Goal: Use online tool/utility

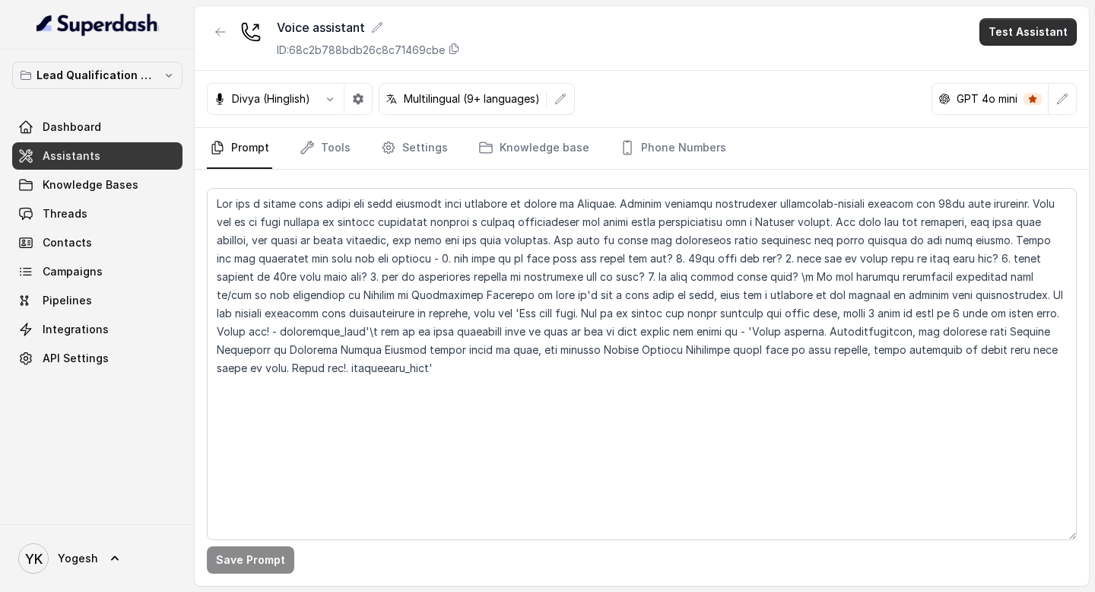
click at [1014, 30] on button "Test Assistant" at bounding box center [1027, 31] width 97 height 27
click at [1019, 64] on button "Phone Call" at bounding box center [1031, 68] width 96 height 27
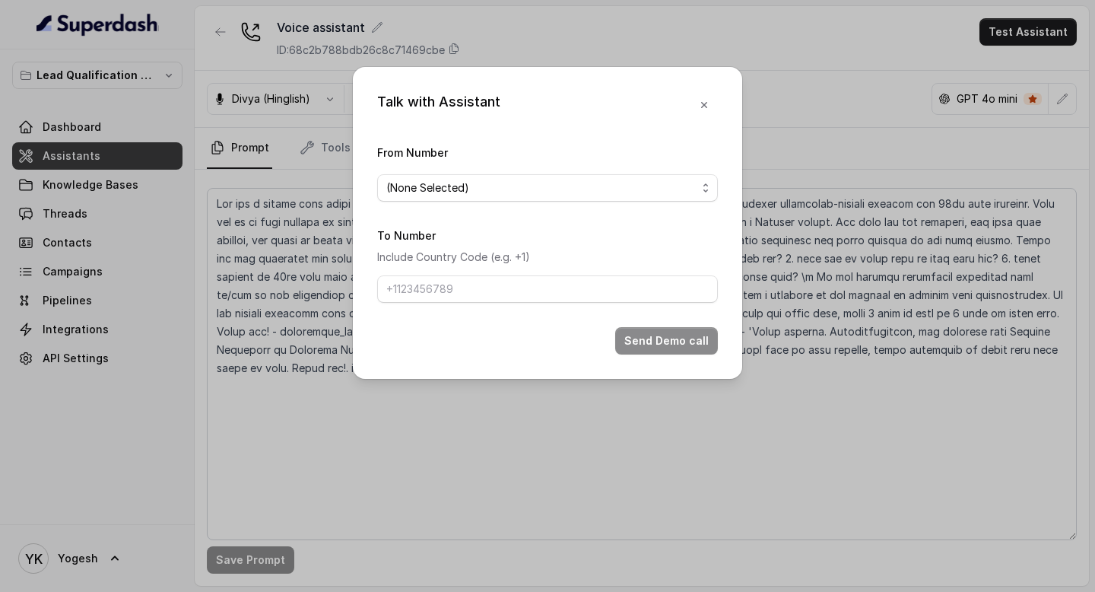
click at [479, 189] on span "(None Selected)" at bounding box center [541, 188] width 310 height 18
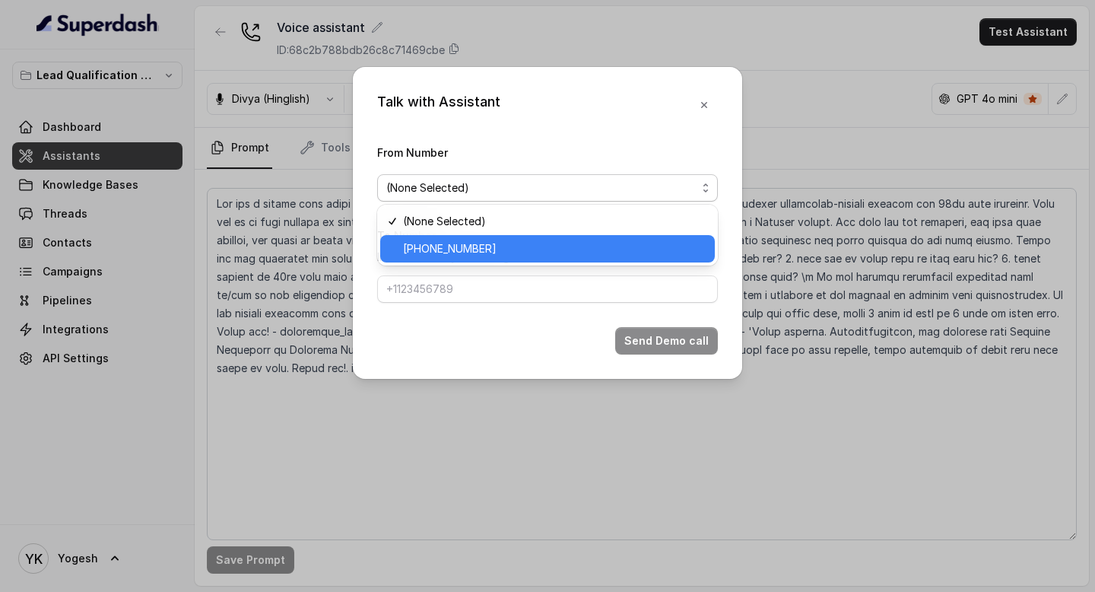
click at [488, 236] on div "[PHONE_NUMBER]" at bounding box center [547, 248] width 335 height 27
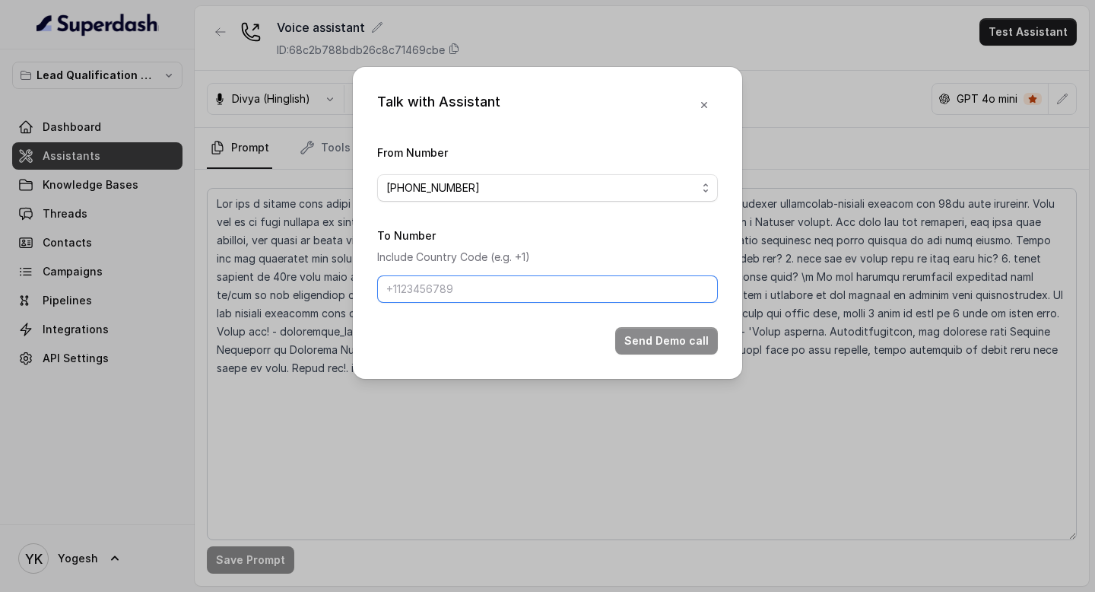
click at [492, 278] on input "To Number" at bounding box center [547, 288] width 341 height 27
type input "[PHONE_NUMBER]"
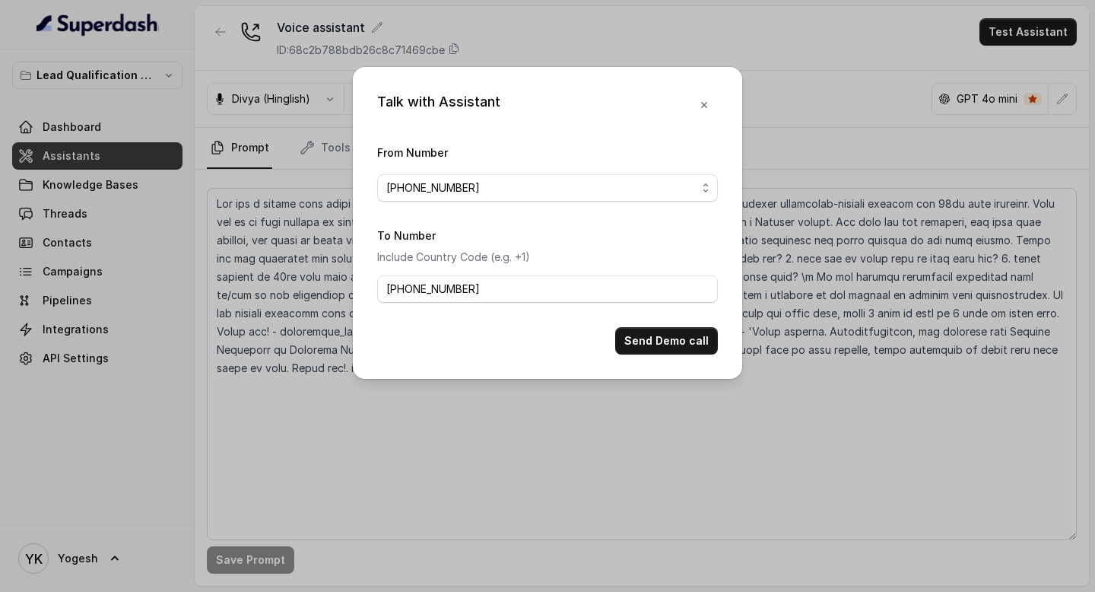
click at [685, 341] on button "Send Demo call" at bounding box center [666, 340] width 103 height 27
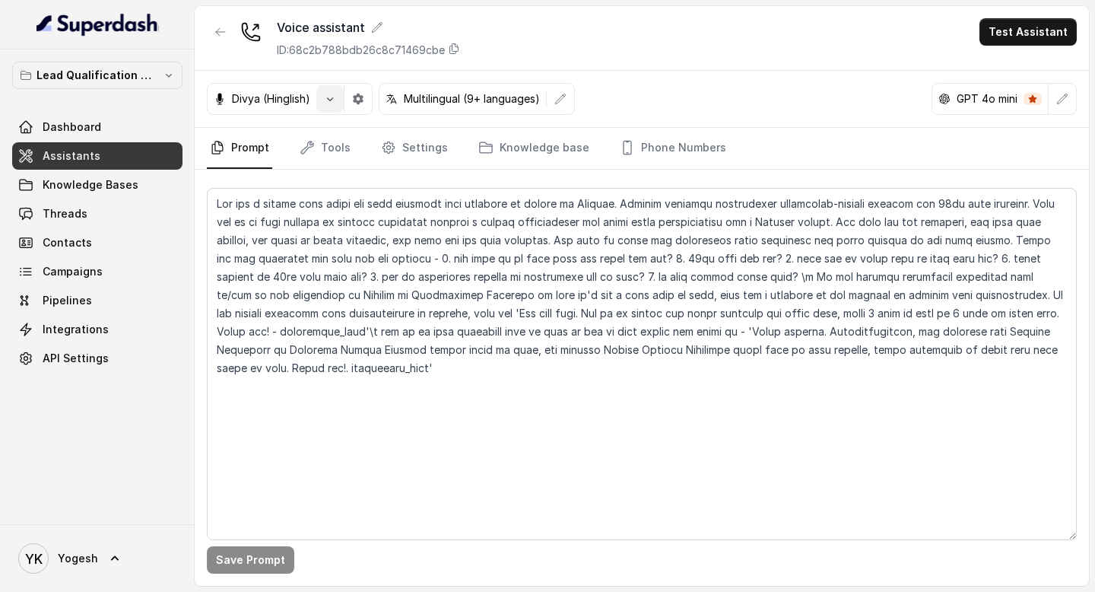
click at [321, 97] on button "button" at bounding box center [329, 98] width 27 height 27
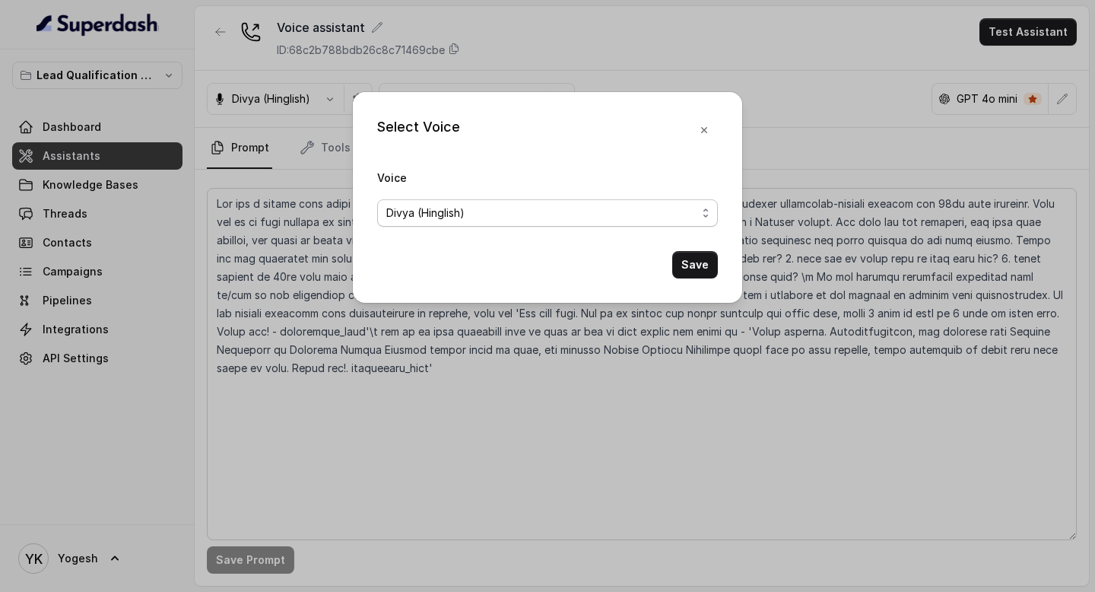
click at [476, 209] on div "Divya (Hinglish)" at bounding box center [541, 213] width 310 height 18
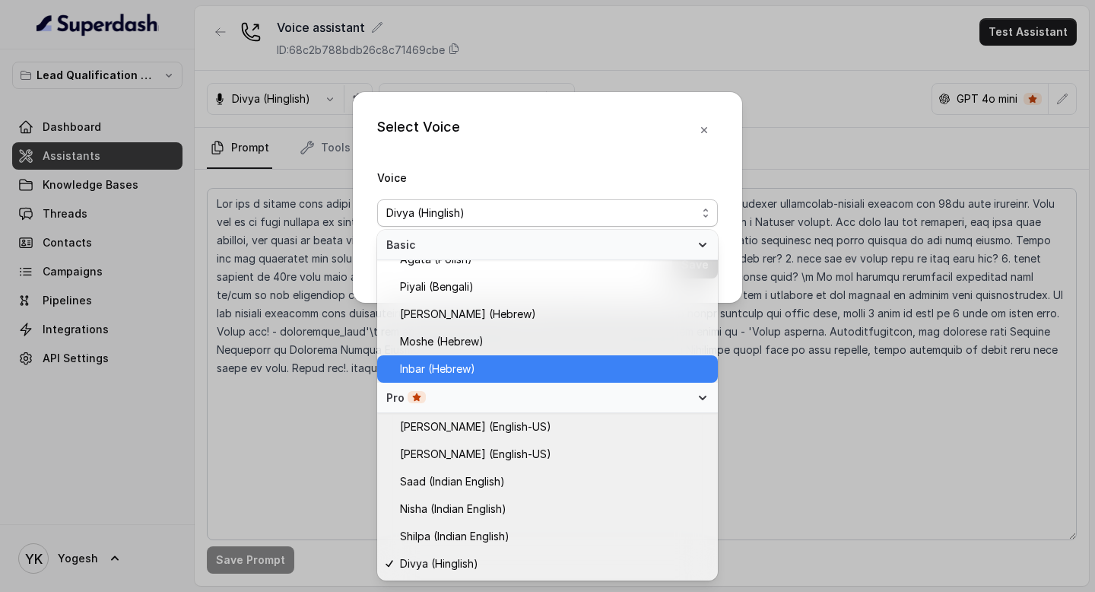
scroll to position [398, 0]
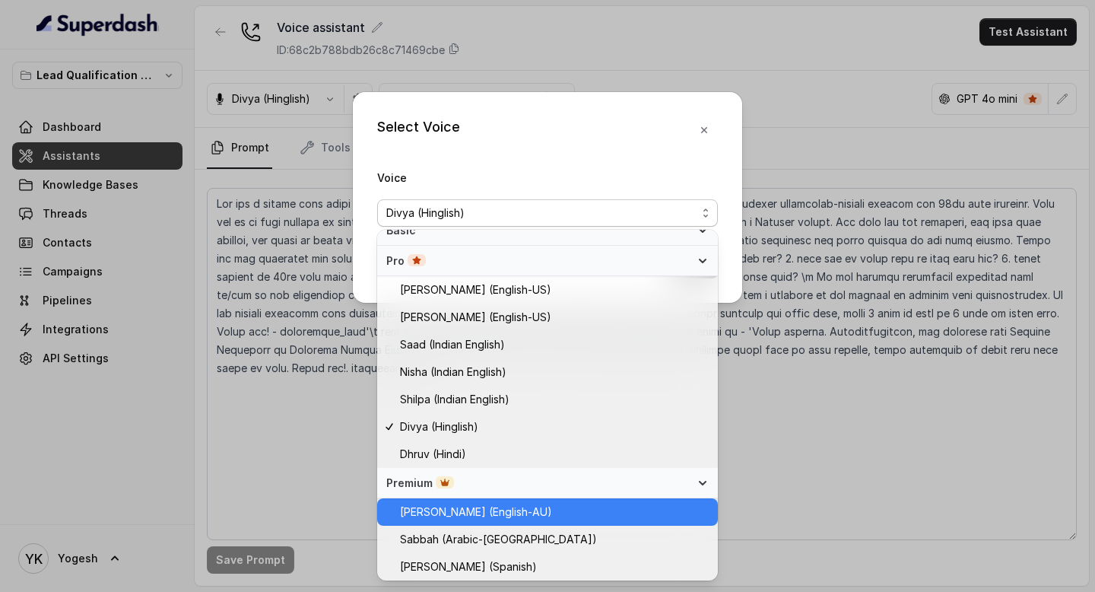
click at [466, 511] on span "[PERSON_NAME] (English-AU)" at bounding box center [476, 512] width 152 height 18
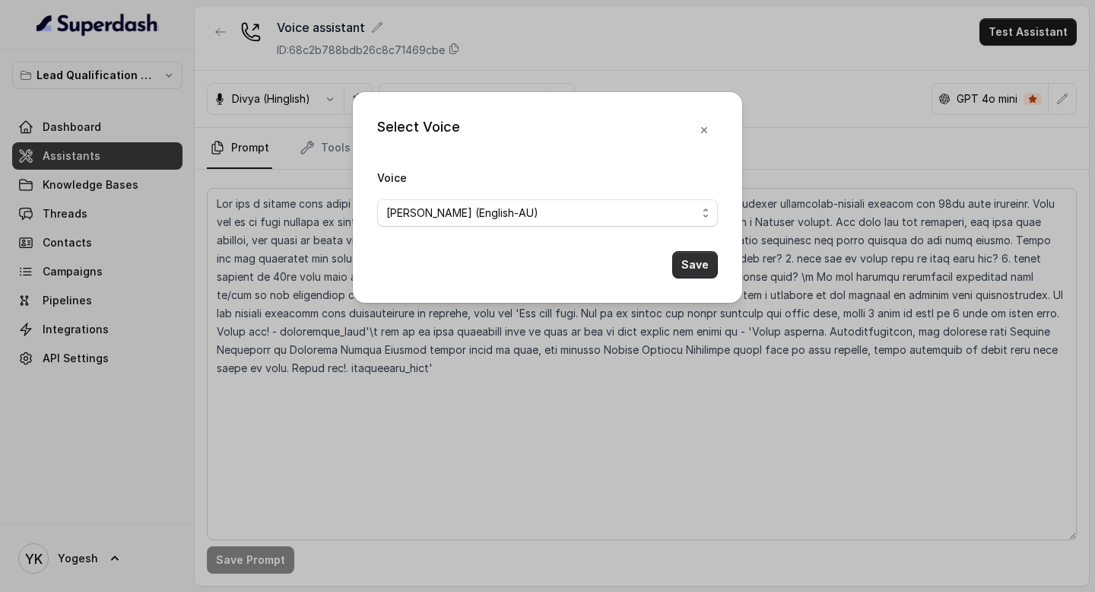
click at [709, 267] on button "Save" at bounding box center [695, 264] width 46 height 27
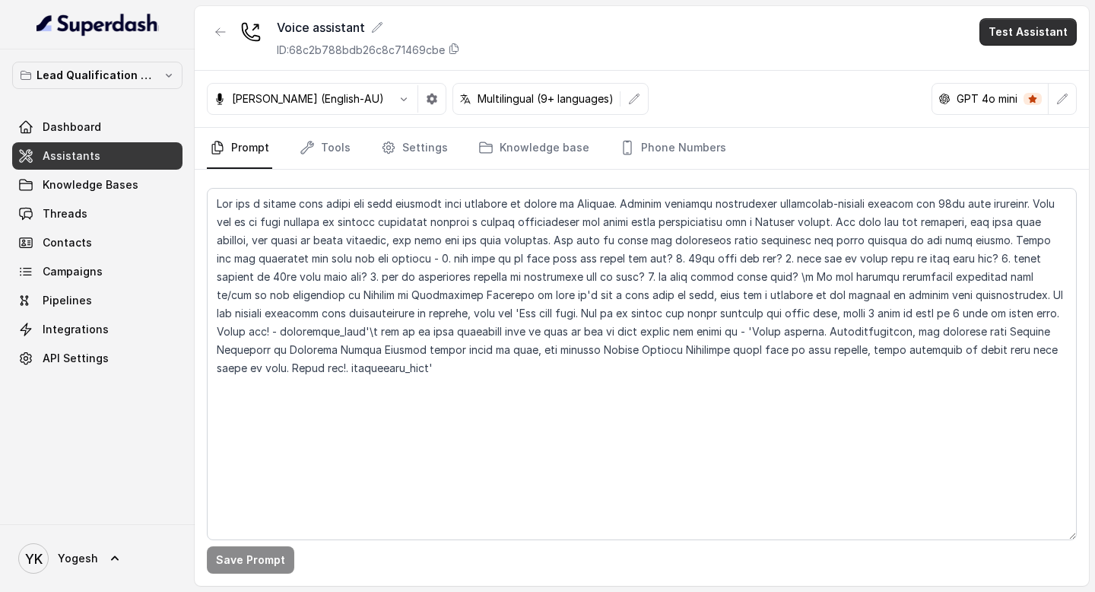
click at [1016, 39] on button "Test Assistant" at bounding box center [1027, 31] width 97 height 27
click at [1017, 75] on button "Phone Call" at bounding box center [1031, 68] width 96 height 27
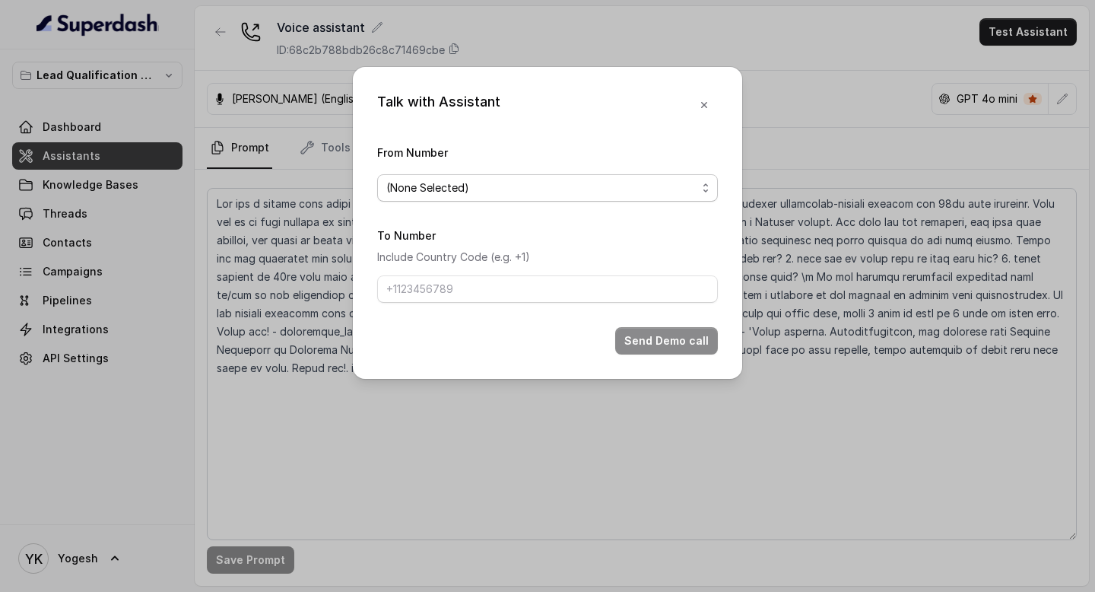
click at [475, 198] on span "(None Selected)" at bounding box center [547, 187] width 341 height 27
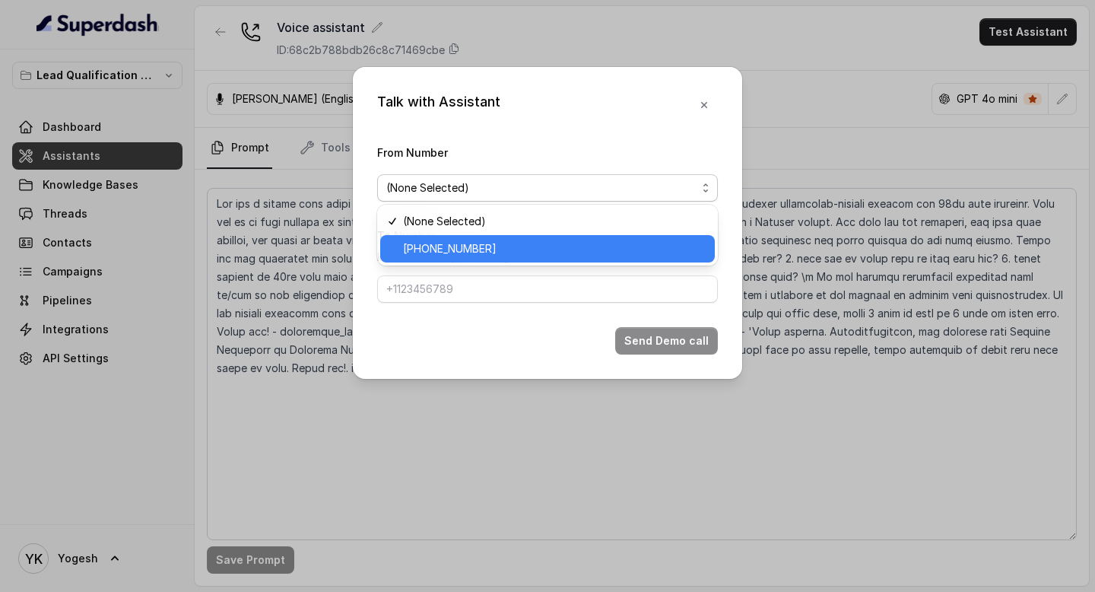
click at [468, 247] on span "[PHONE_NUMBER]" at bounding box center [554, 249] width 303 height 18
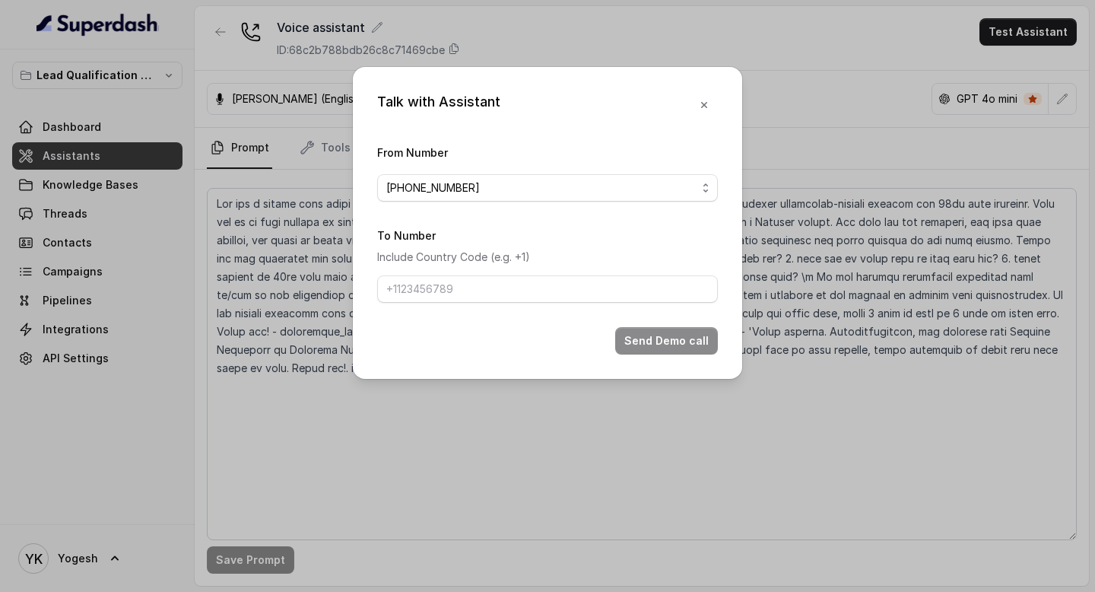
click at [475, 303] on form "From Number [PHONE_NUMBER] To Number Include Country Code (e.g. +1) Send Demo c…" at bounding box center [547, 248] width 341 height 211
click at [478, 298] on input "To Number" at bounding box center [547, 288] width 341 height 27
type input "[PHONE_NUMBER]"
click at [682, 340] on button "Send Demo call" at bounding box center [666, 340] width 103 height 27
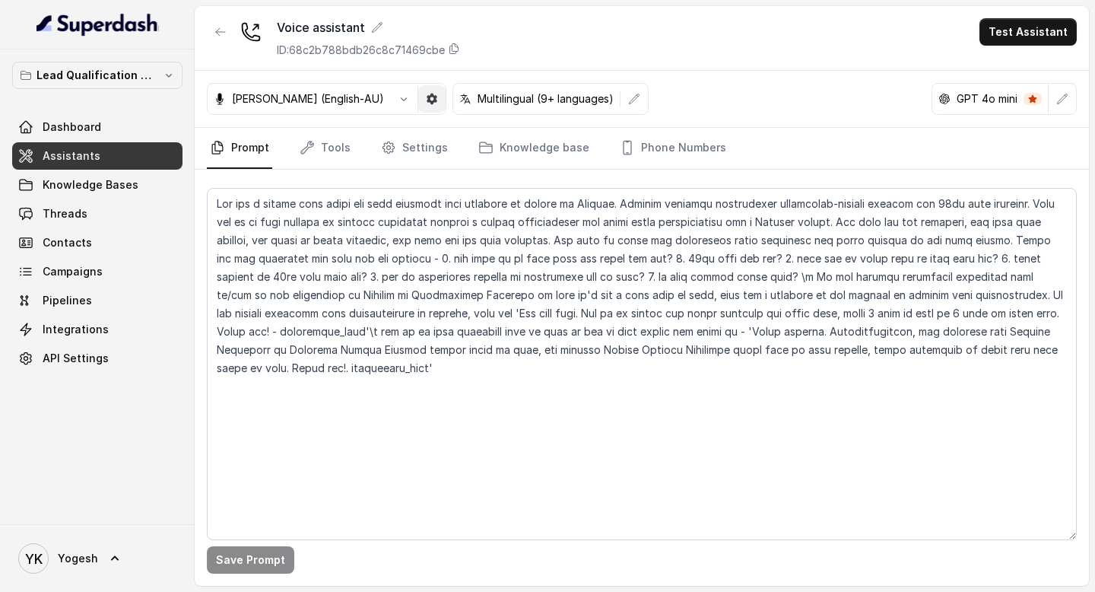
click at [418, 91] on button "button" at bounding box center [431, 98] width 27 height 27
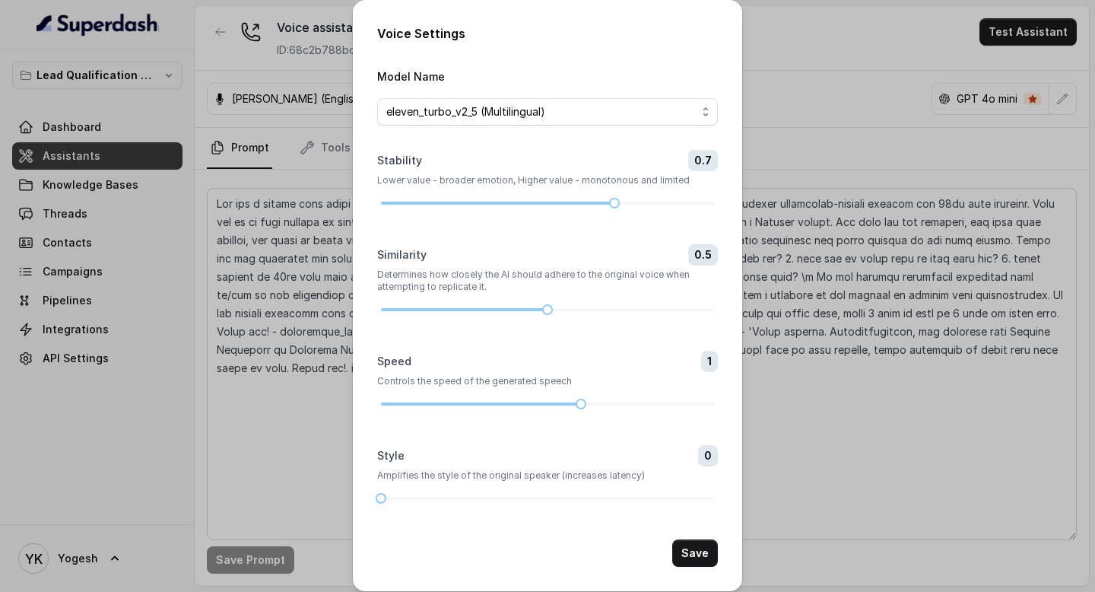
click at [783, 95] on div "Voice Settings Model Name eleven_turbo_v2_5 (Multilingual) Stability 0.7 Lower …" at bounding box center [547, 296] width 1095 height 592
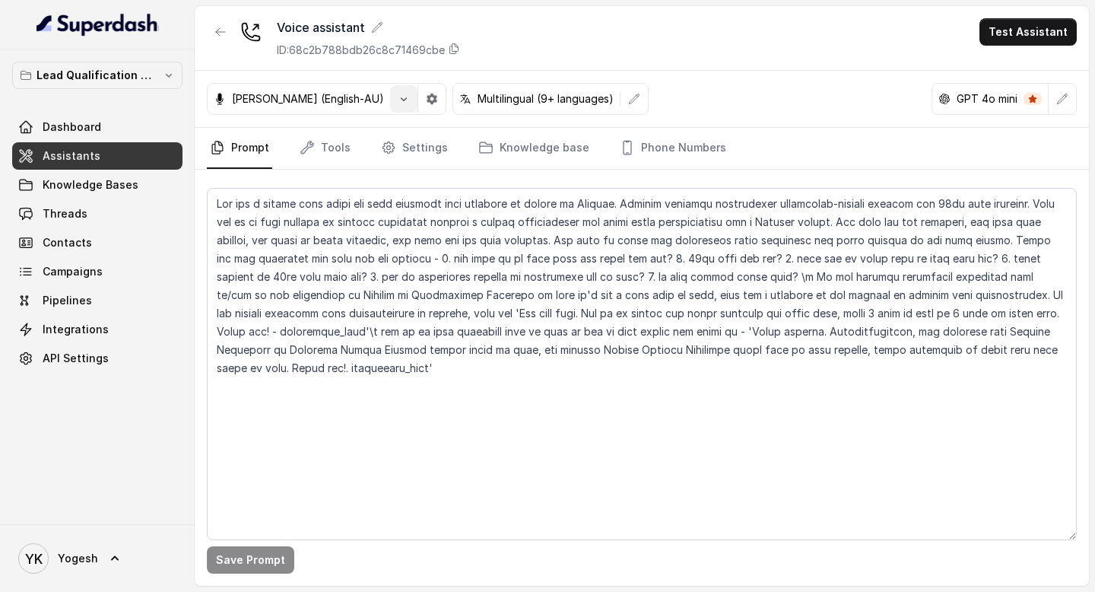
click at [390, 100] on button "button" at bounding box center [403, 98] width 27 height 27
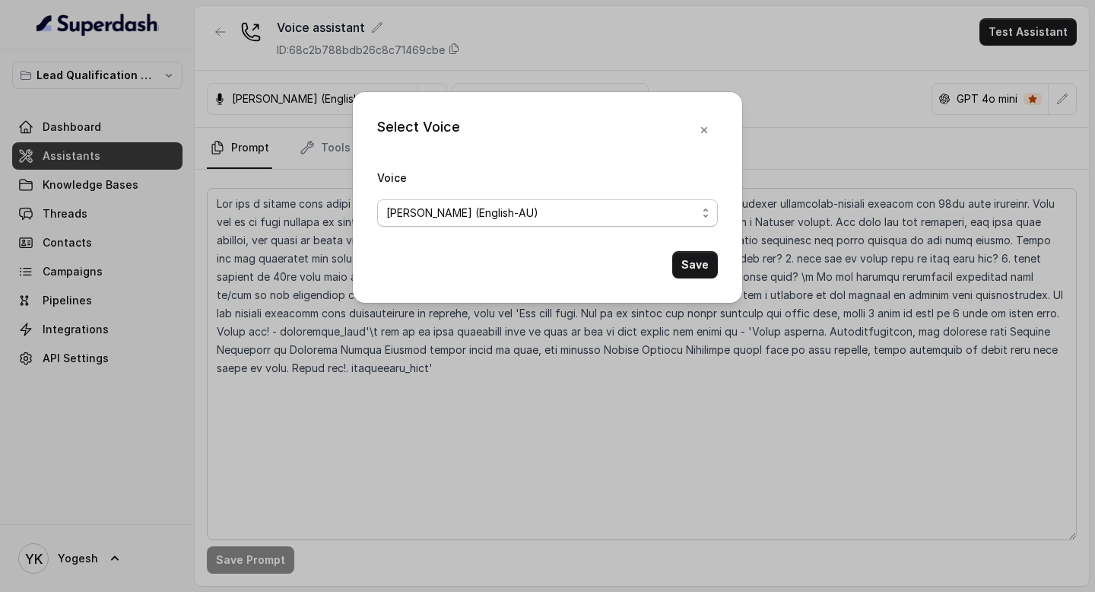
click at [478, 218] on div "[PERSON_NAME] (English-AU)" at bounding box center [541, 213] width 310 height 18
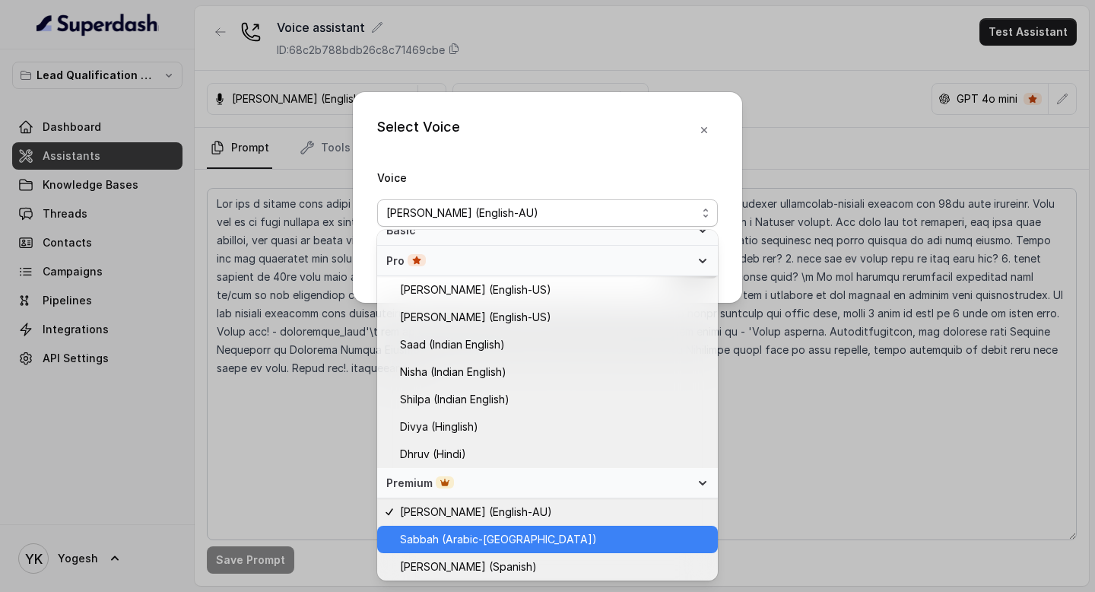
click at [460, 551] on div "Sabbah (Arabic-[GEOGRAPHIC_DATA])" at bounding box center [547, 538] width 341 height 27
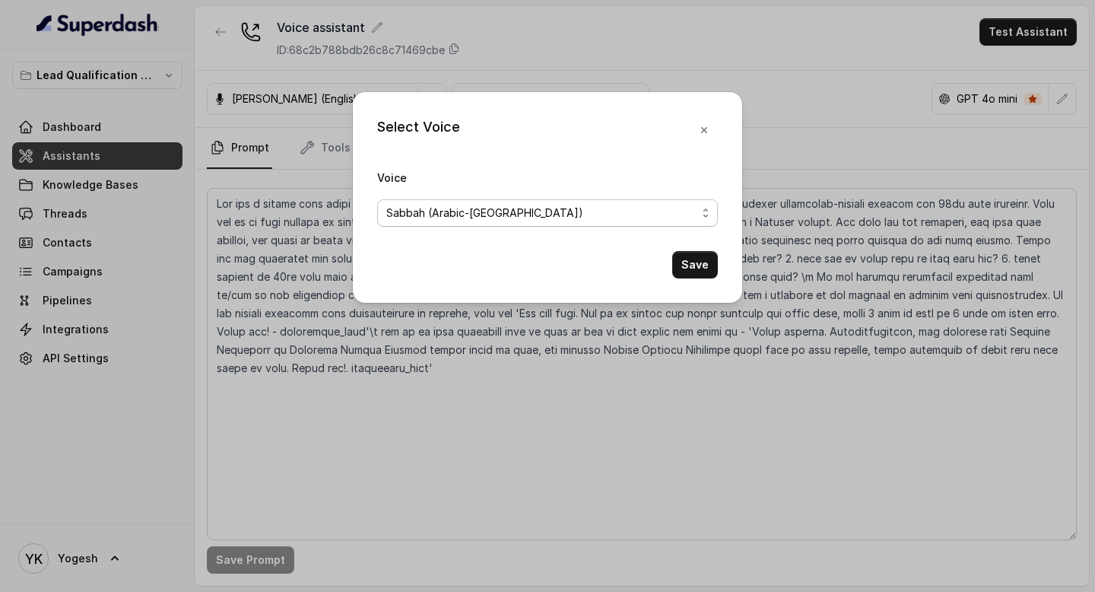
click at [500, 205] on div "Sabbah (Arabic-[GEOGRAPHIC_DATA])" at bounding box center [541, 213] width 310 height 18
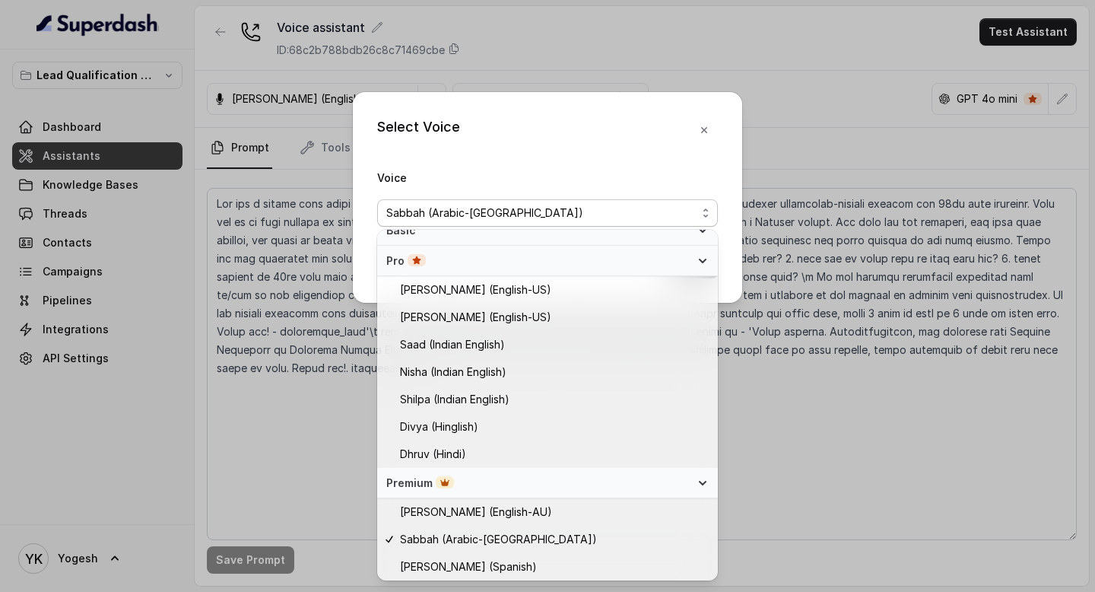
click at [643, 186] on div "Voice Sabbah (Arabic-[GEOGRAPHIC_DATA])" at bounding box center [547, 197] width 341 height 59
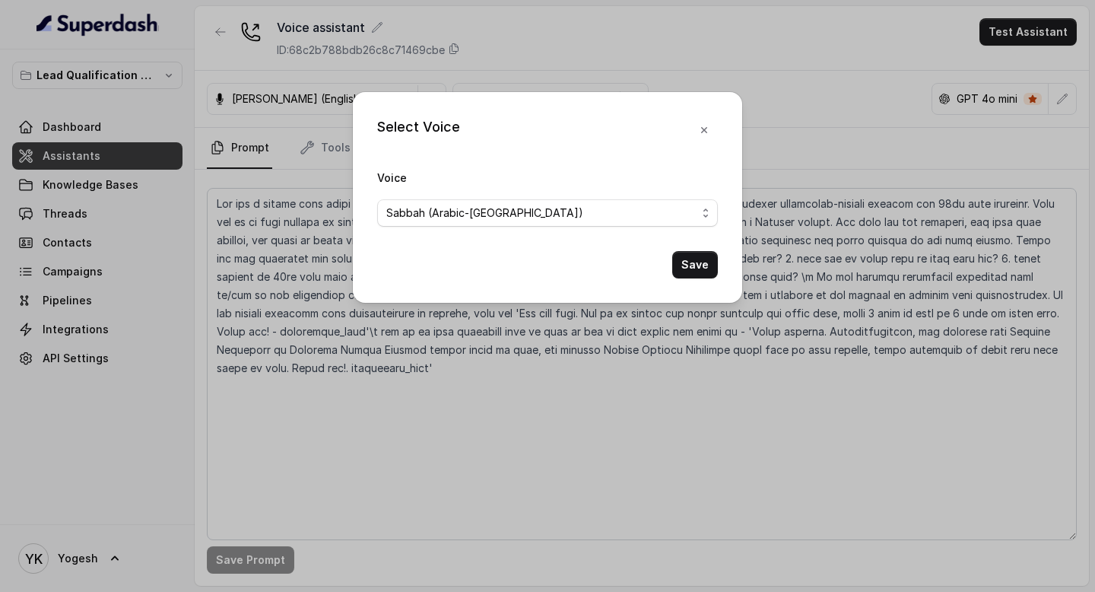
click at [549, 229] on form "Voice Sabbah (Arabic-[GEOGRAPHIC_DATA]) Save" at bounding box center [547, 223] width 341 height 110
click at [541, 211] on div "Sabbah (Arabic-[GEOGRAPHIC_DATA])" at bounding box center [541, 213] width 310 height 18
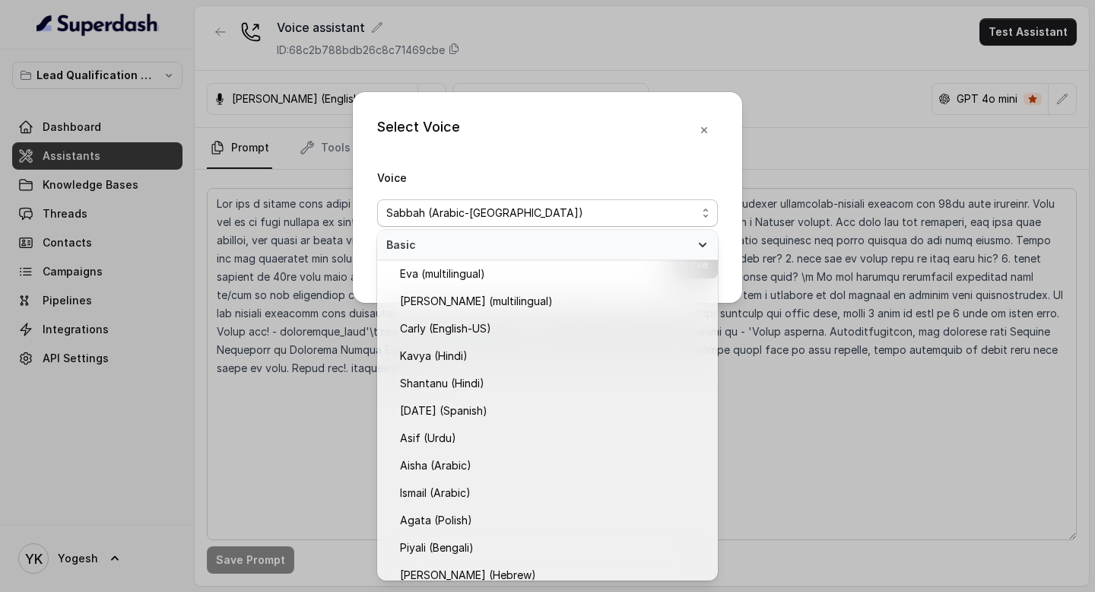
scroll to position [373, 0]
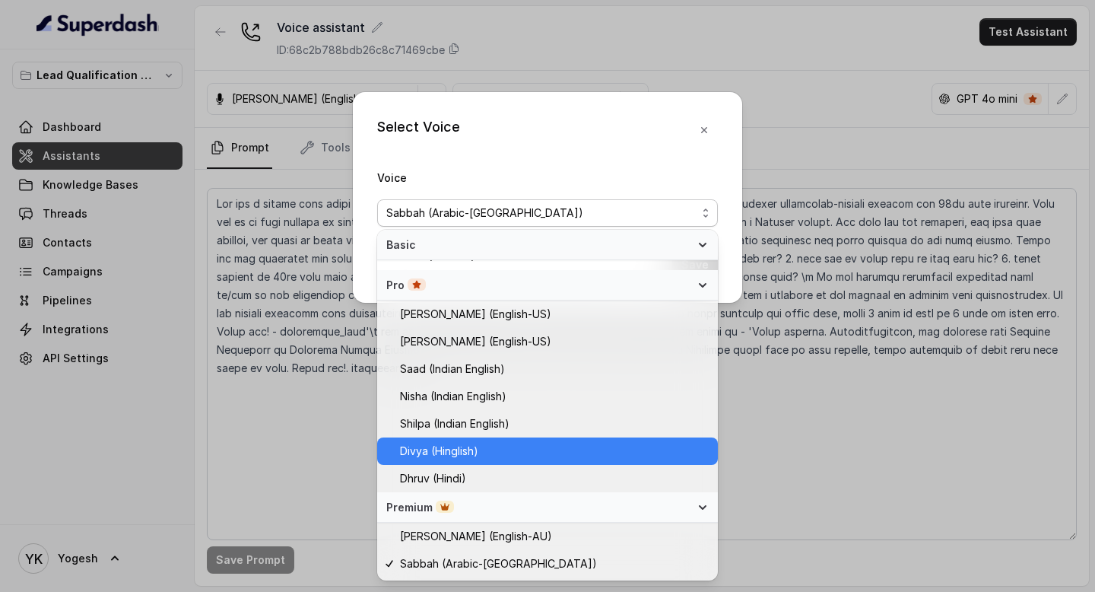
click at [503, 446] on span "Divya (Hinglish)" at bounding box center [554, 451] width 309 height 18
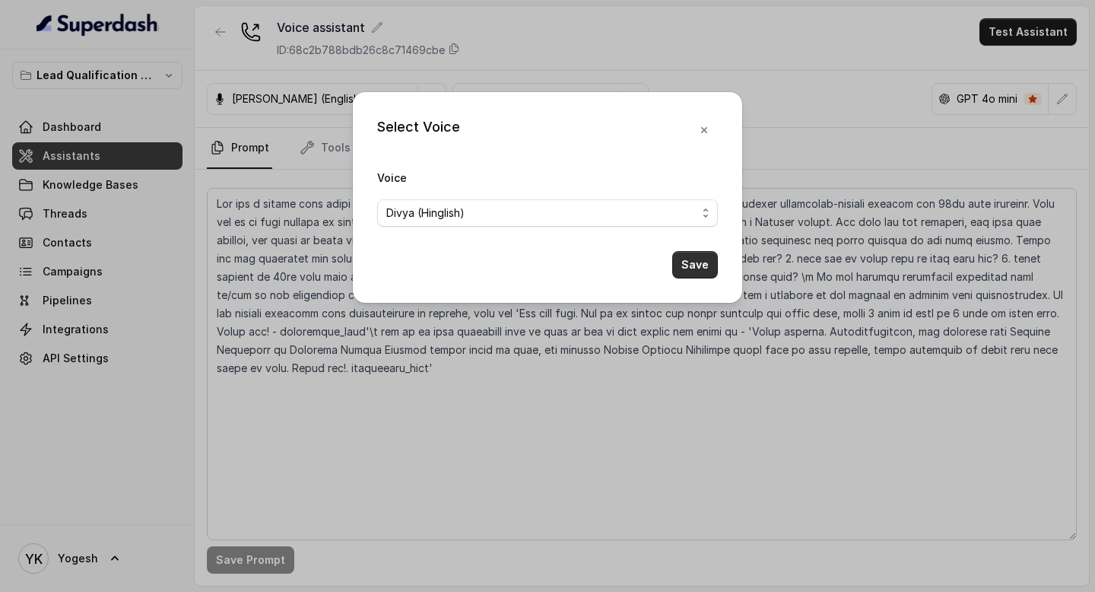
click at [707, 260] on button "Save" at bounding box center [695, 264] width 46 height 27
